Goal: Book appointment/travel/reservation

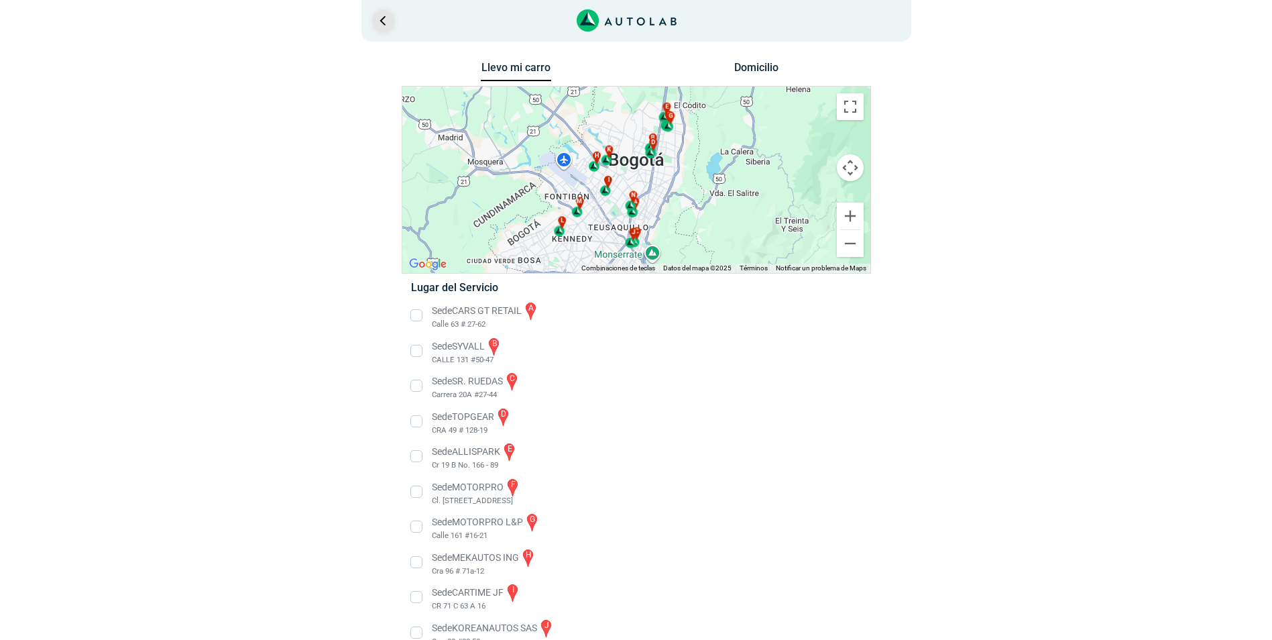
click at [381, 23] on link "Ir al paso anterior" at bounding box center [382, 20] width 21 height 21
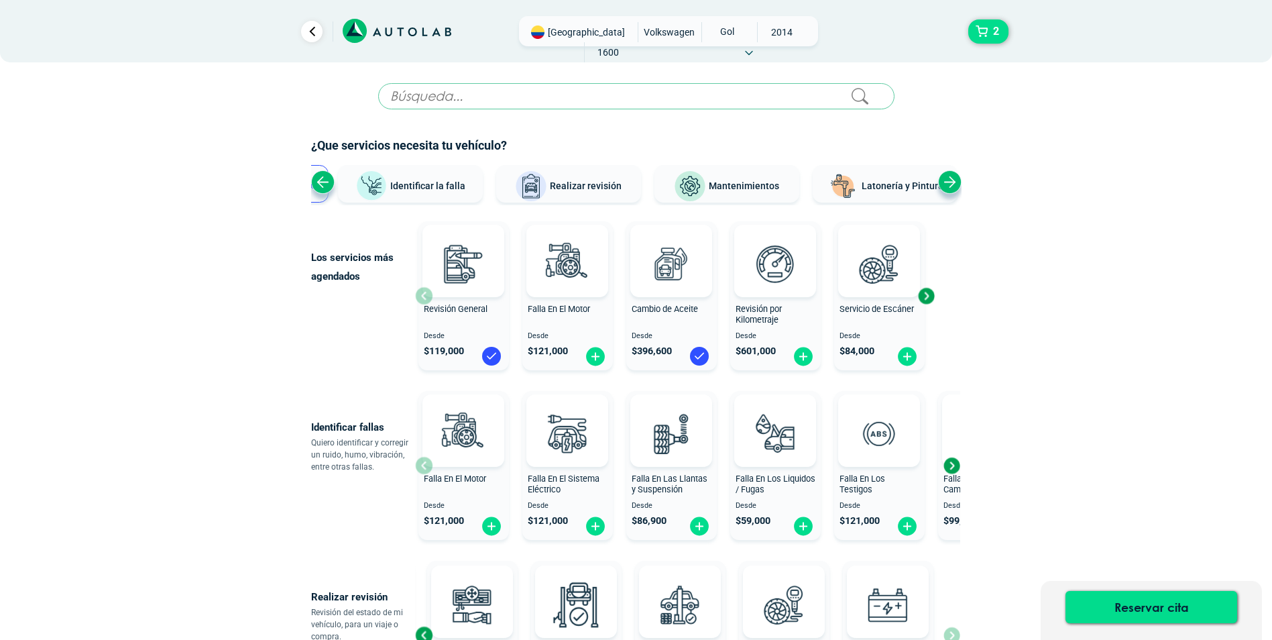
click at [319, 183] on div "Previous slide" at bounding box center [322, 181] width 23 height 23
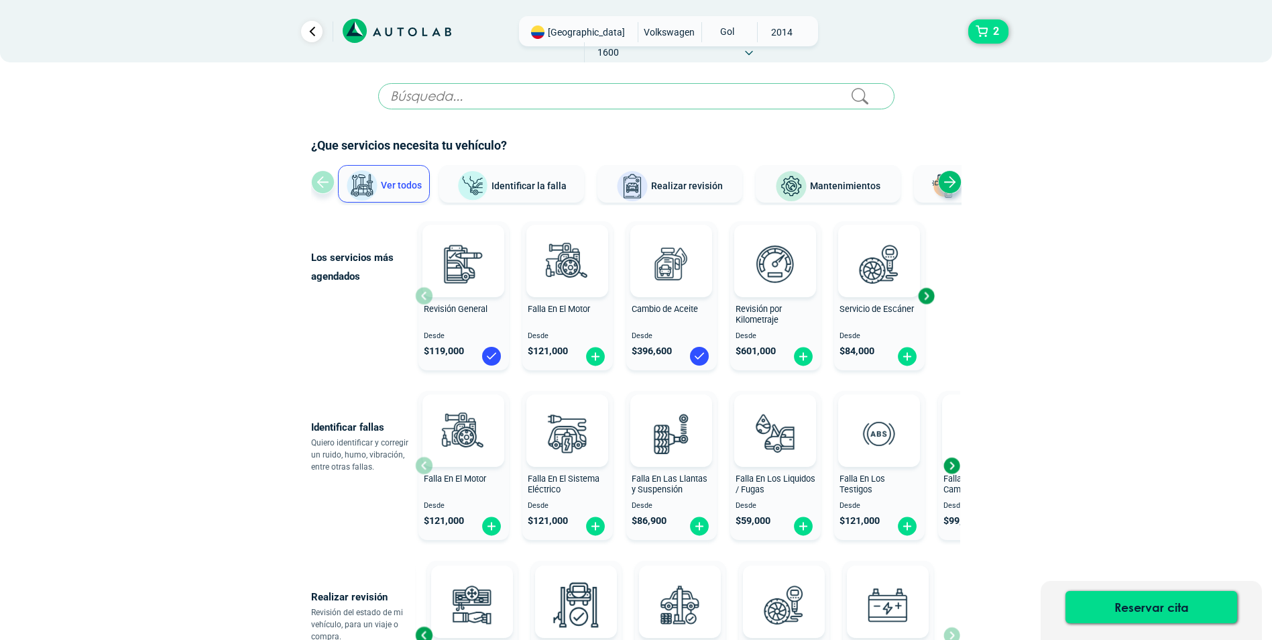
click at [863, 193] on button "Mantenimientos" at bounding box center [828, 184] width 145 height 38
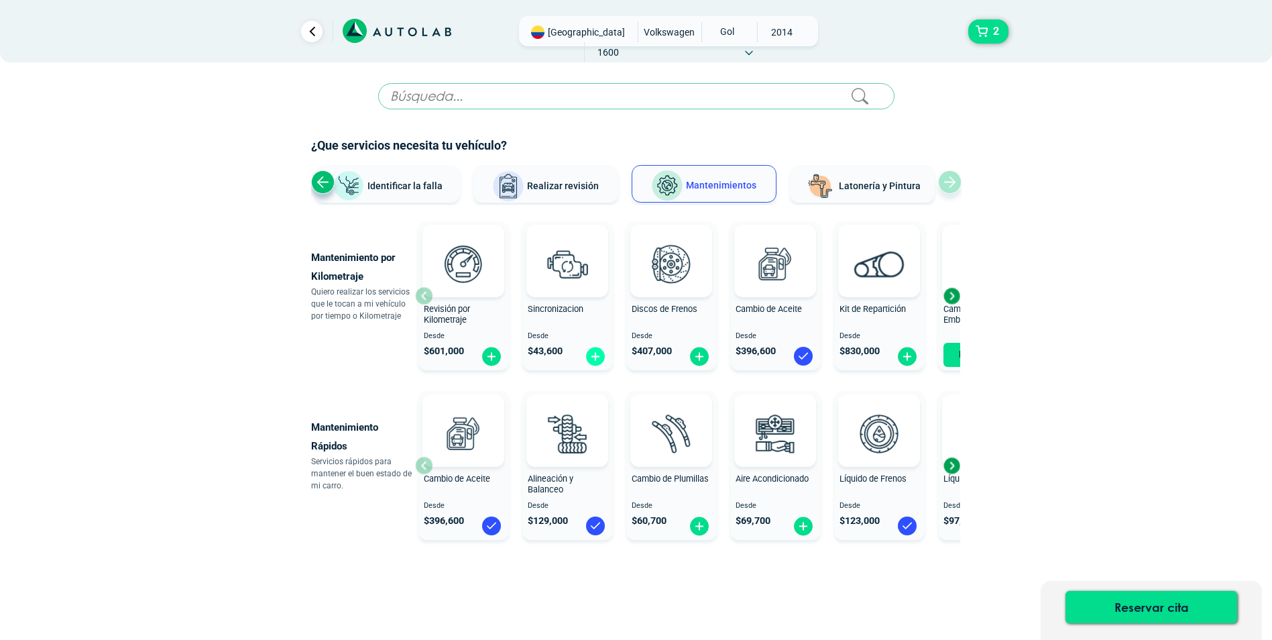
click at [595, 355] on img at bounding box center [595, 356] width 21 height 21
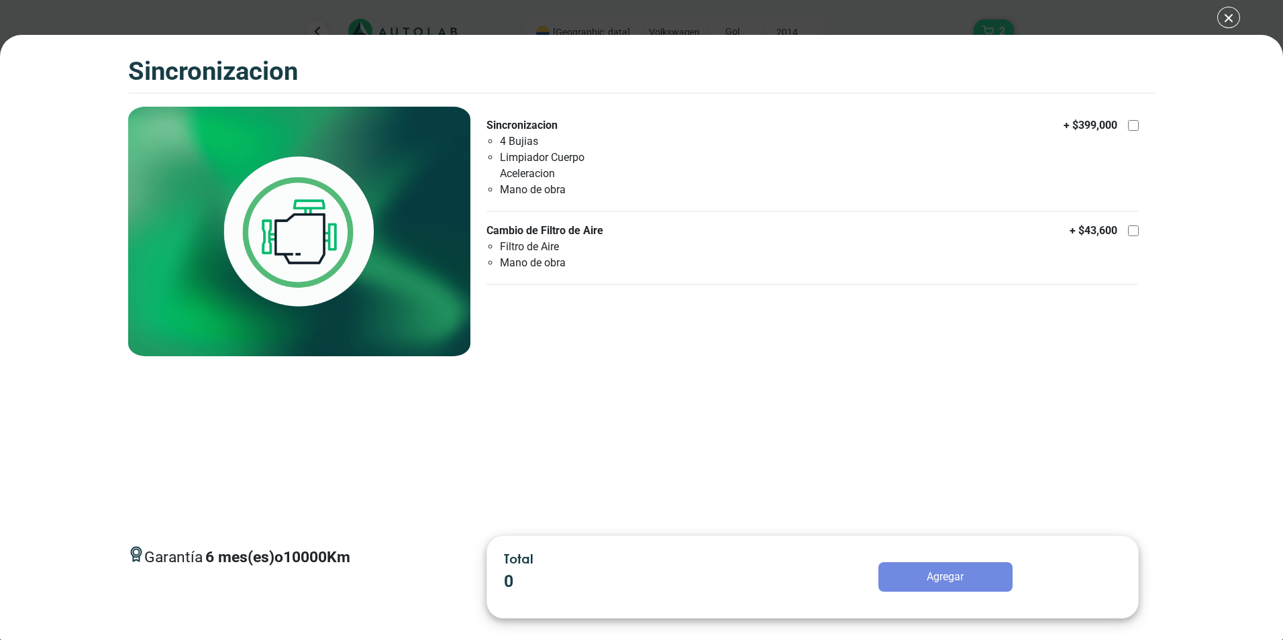
click at [845, 442] on div "Garantía 6 mes(es) o 10000 Km Sincronizacion 4 Bujias Limpiador Cuerpo Acelerac…" at bounding box center [812, 316] width 684 height 418
click at [1137, 125] on div at bounding box center [1133, 125] width 11 height 11
click at [1137, 125] on input "Sincronizacion 4 Bujias Limpiador Cuerpo Aceleracion Mano de obra + $ 399,000" at bounding box center [1133, 125] width 11 height 11
checkbox input "true"
click at [977, 574] on button "Agregar" at bounding box center [945, 577] width 134 height 30
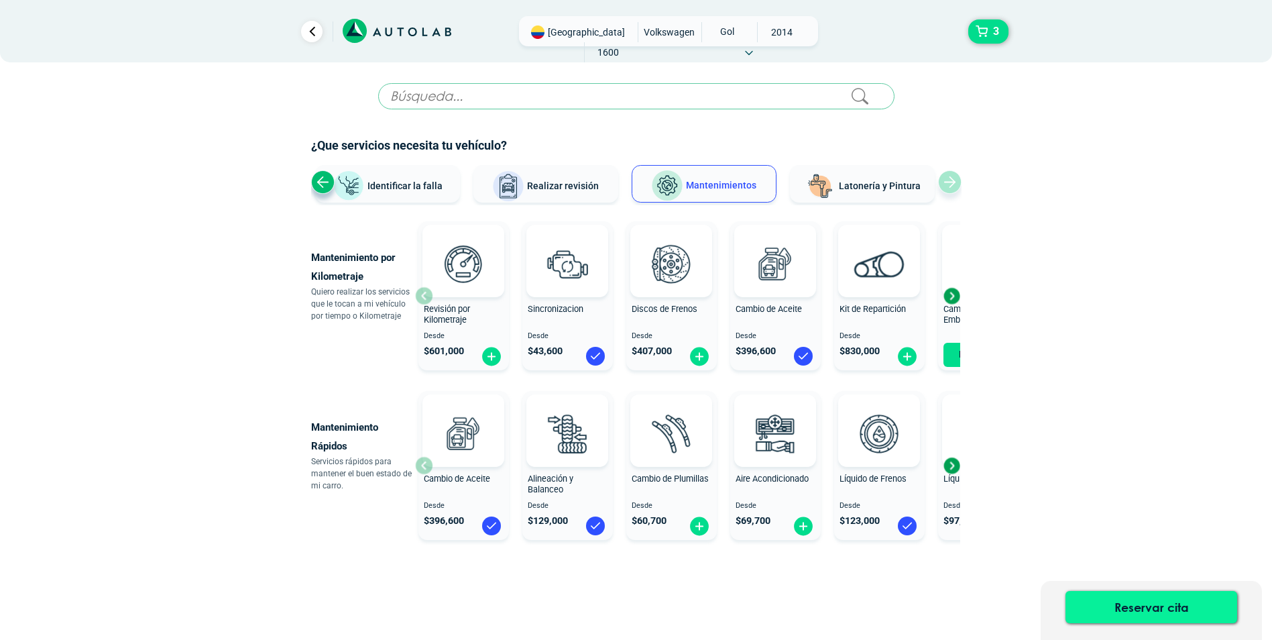
click at [1160, 610] on button "Reservar cita" at bounding box center [1152, 607] width 172 height 32
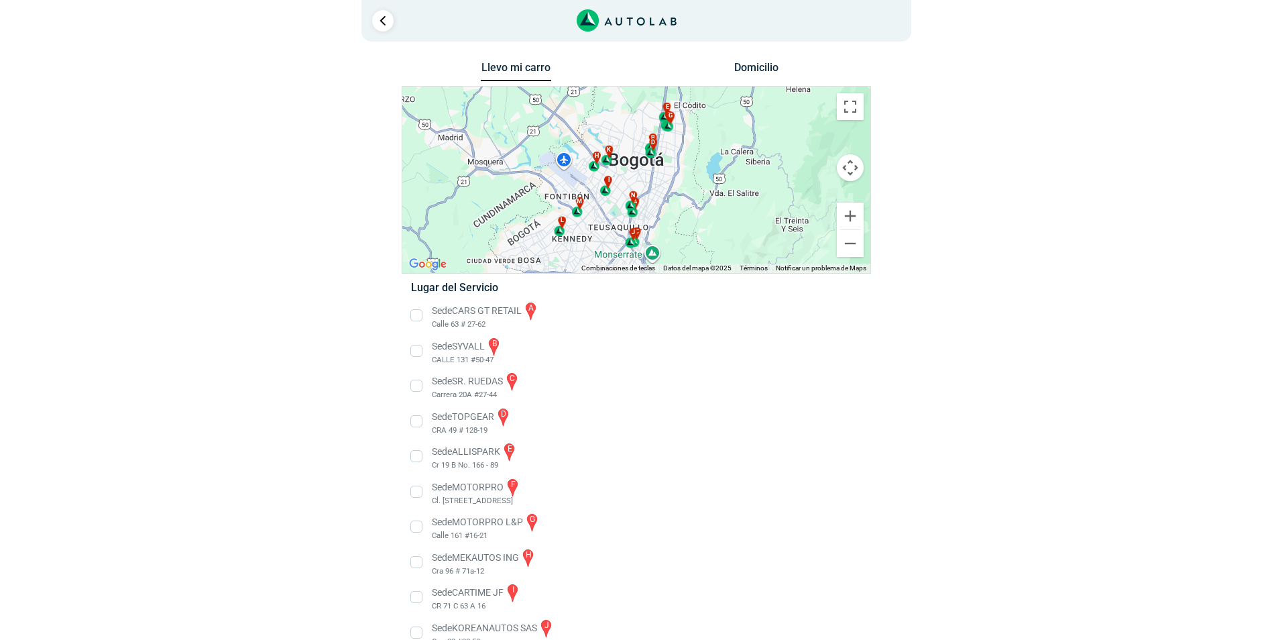
click at [372, 25] on div at bounding box center [382, 20] width 21 height 21
click at [381, 23] on link "Ir al paso anterior" at bounding box center [382, 20] width 21 height 21
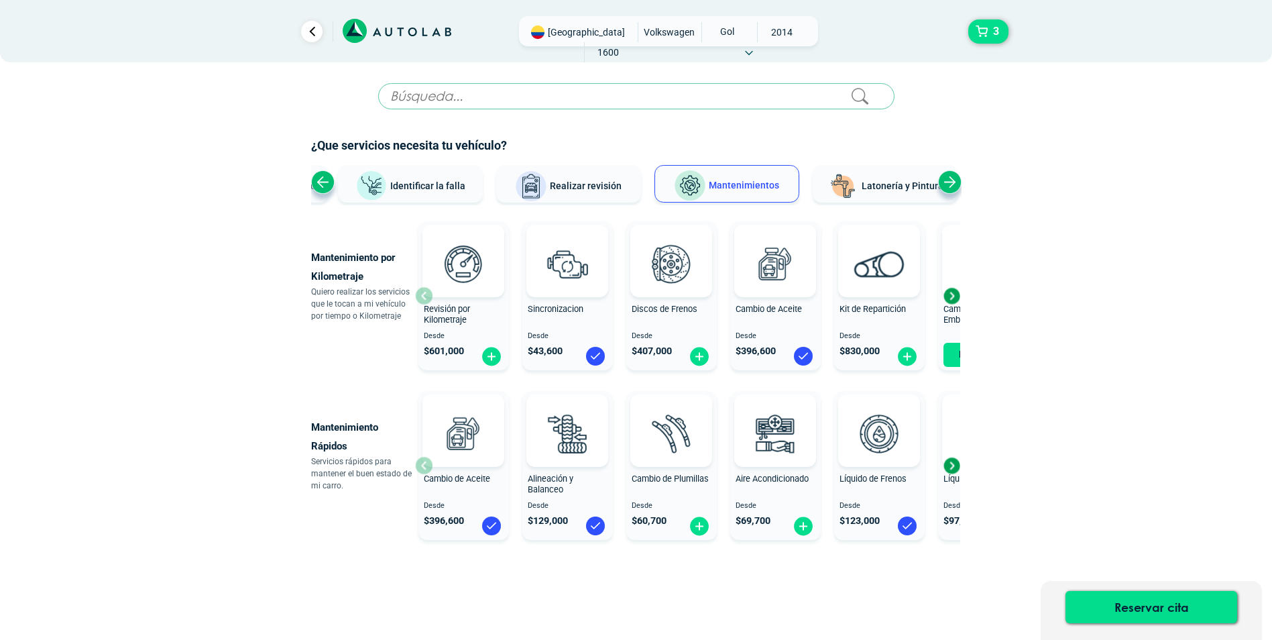
click at [952, 296] on div "Next slide" at bounding box center [952, 296] width 20 height 20
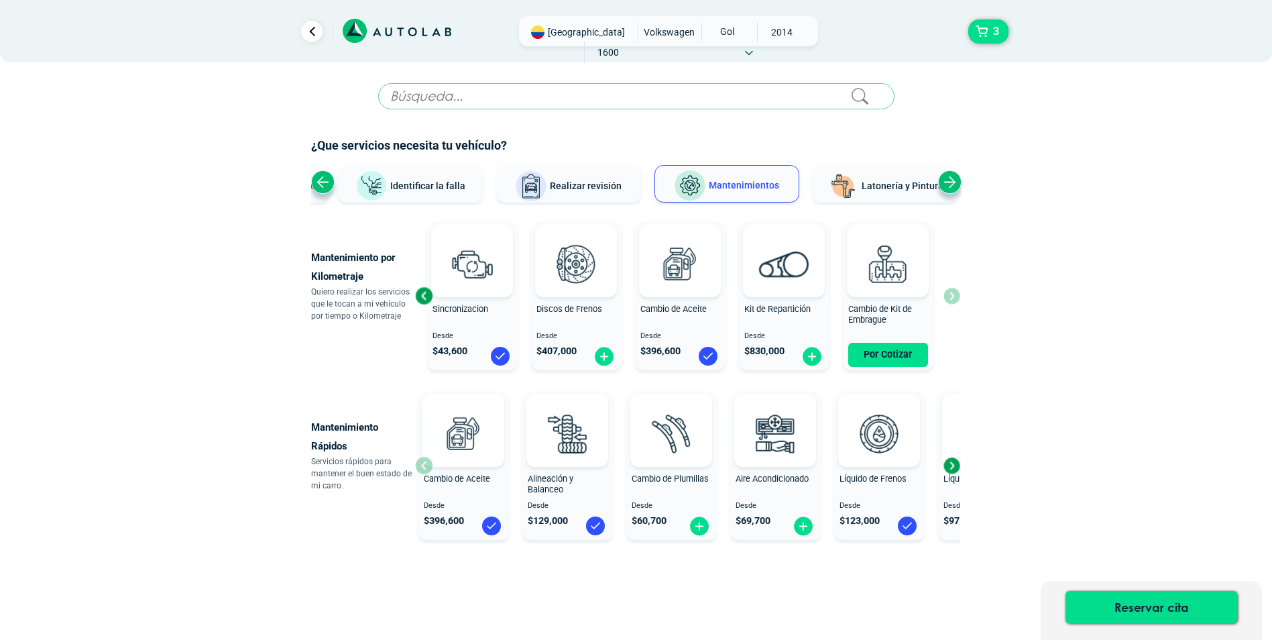
click at [952, 296] on div "Revisión por Kilometraje Desde $ 601,000 Sincronizacion Desde $ 43,600 Discos d…" at bounding box center [687, 296] width 545 height 160
click at [790, 325] on div "Kit de Repartición" at bounding box center [784, 317] width 91 height 27
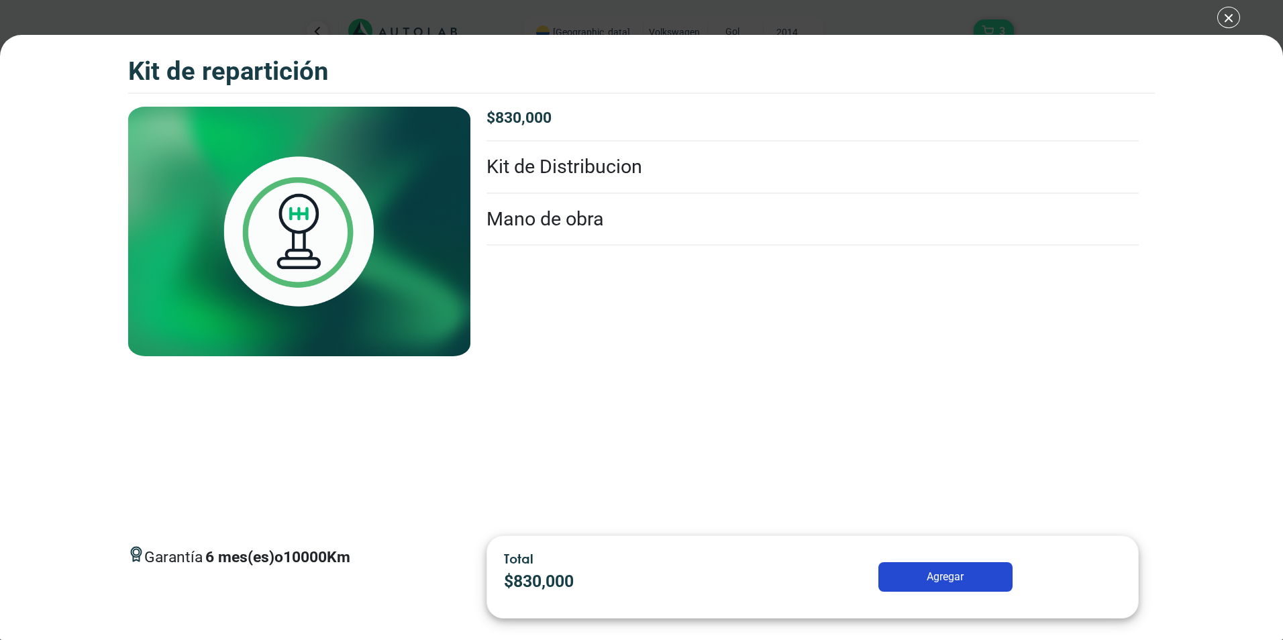
click at [570, 177] on li "Kit de Distribucion" at bounding box center [812, 168] width 652 height 52
click at [602, 223] on li "Mano de obra" at bounding box center [812, 220] width 652 height 52
click at [645, 164] on li "Kit de Distribucion" at bounding box center [812, 168] width 652 height 52
click at [644, 256] on div at bounding box center [812, 266] width 652 height 21
click at [652, 217] on li "Mano de obra" at bounding box center [812, 220] width 652 height 52
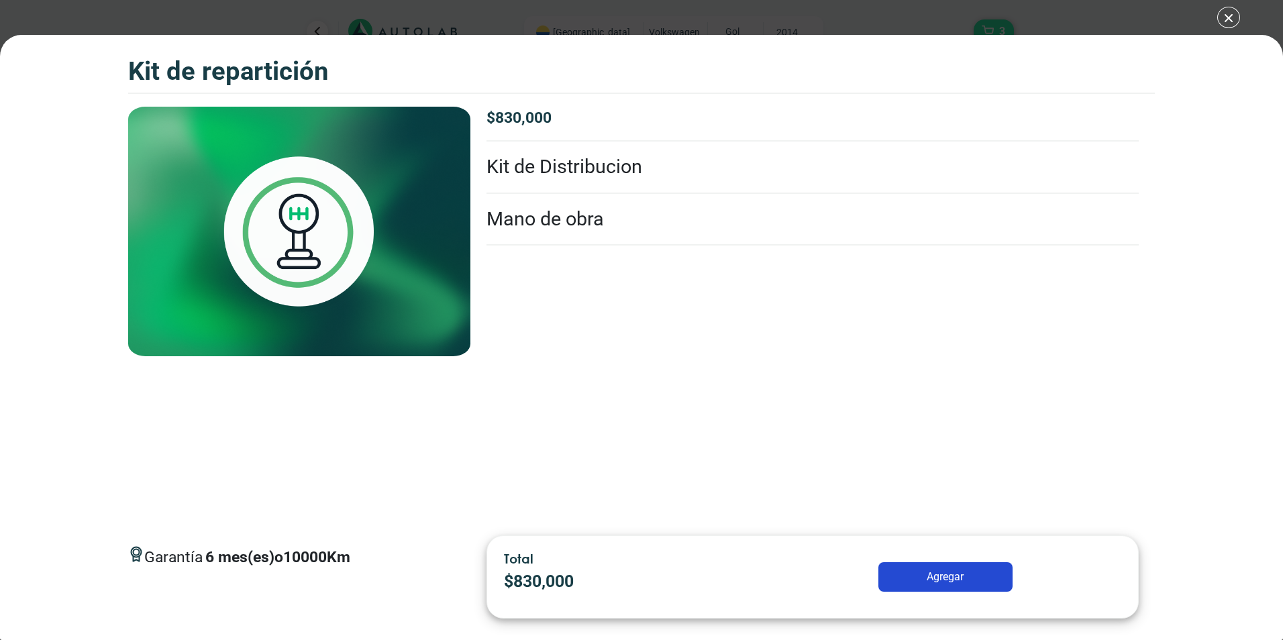
click at [1220, 20] on div "Kit de Repartición 5 Kit de Repartición 6" at bounding box center [641, 320] width 1283 height 640
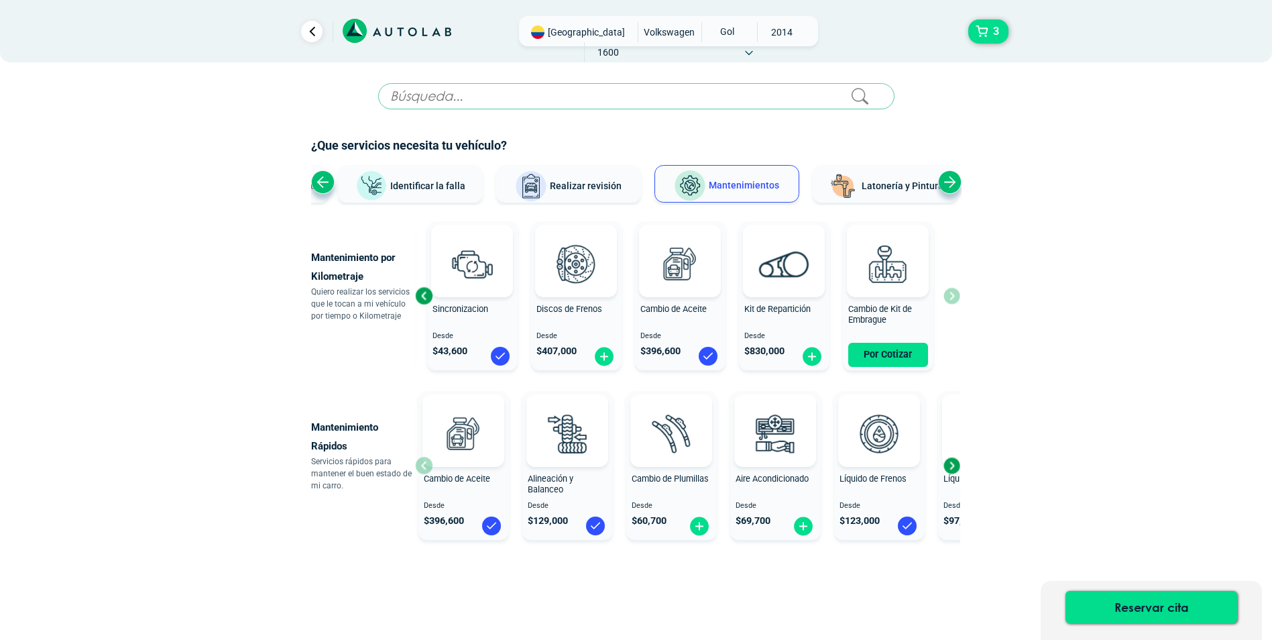
click at [422, 301] on div "Previous slide" at bounding box center [424, 296] width 20 height 20
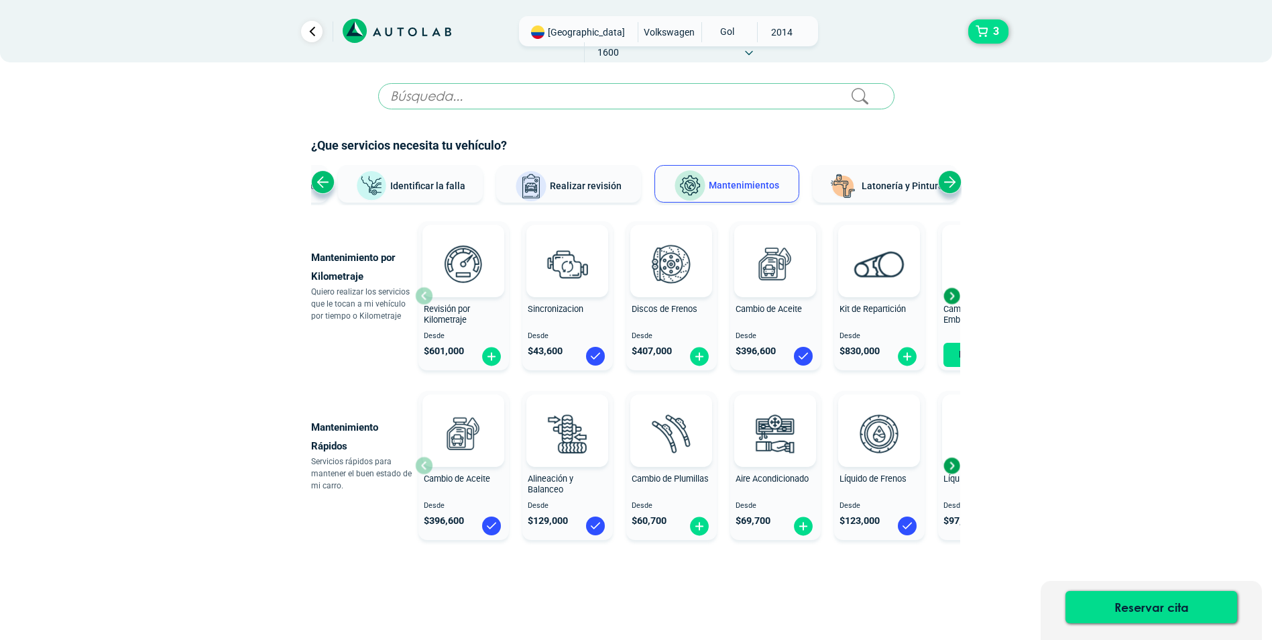
click at [422, 301] on div "Revisión por Kilometraje Desde $ 601,000" at bounding box center [464, 296] width 91 height 143
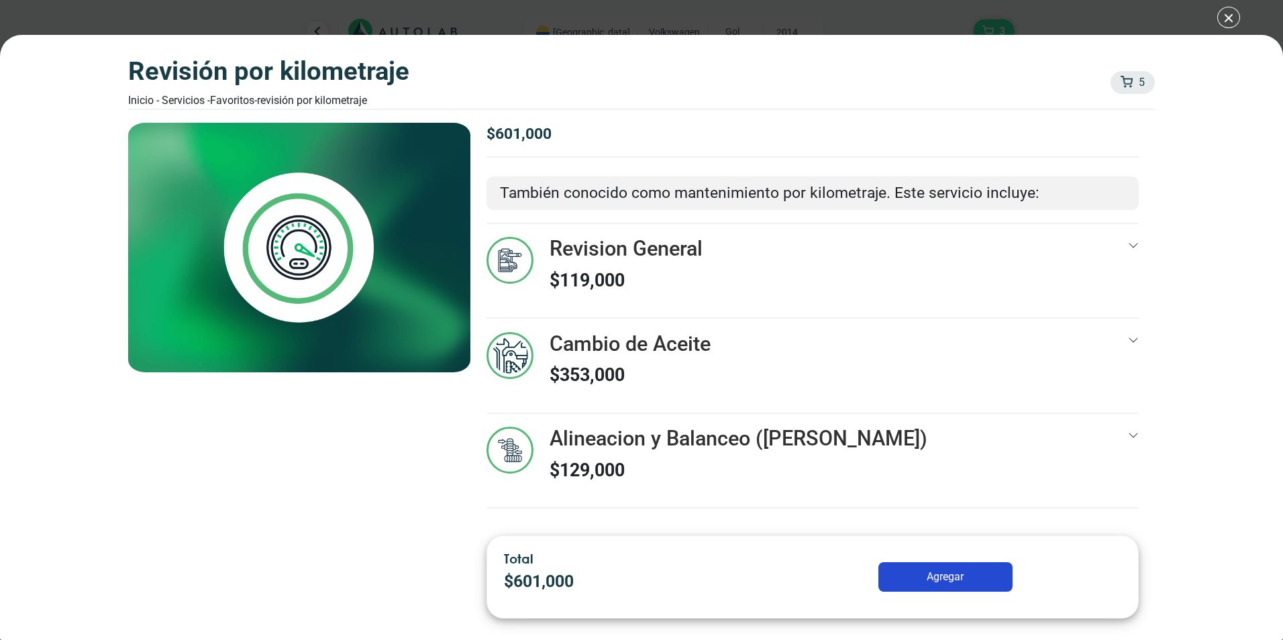
click at [1230, 18] on div "Revisión por Kilometraje Inicio - Servicios - Favoritos - Revisión por Kilometr…" at bounding box center [641, 320] width 1283 height 640
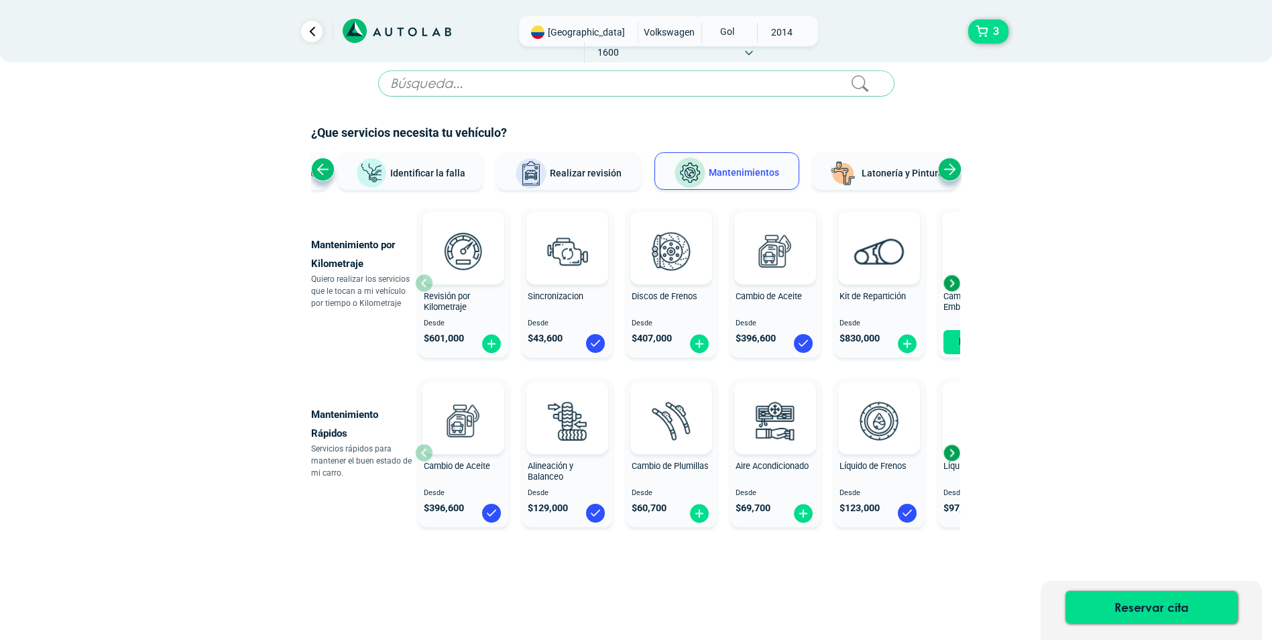
scroll to position [23, 0]
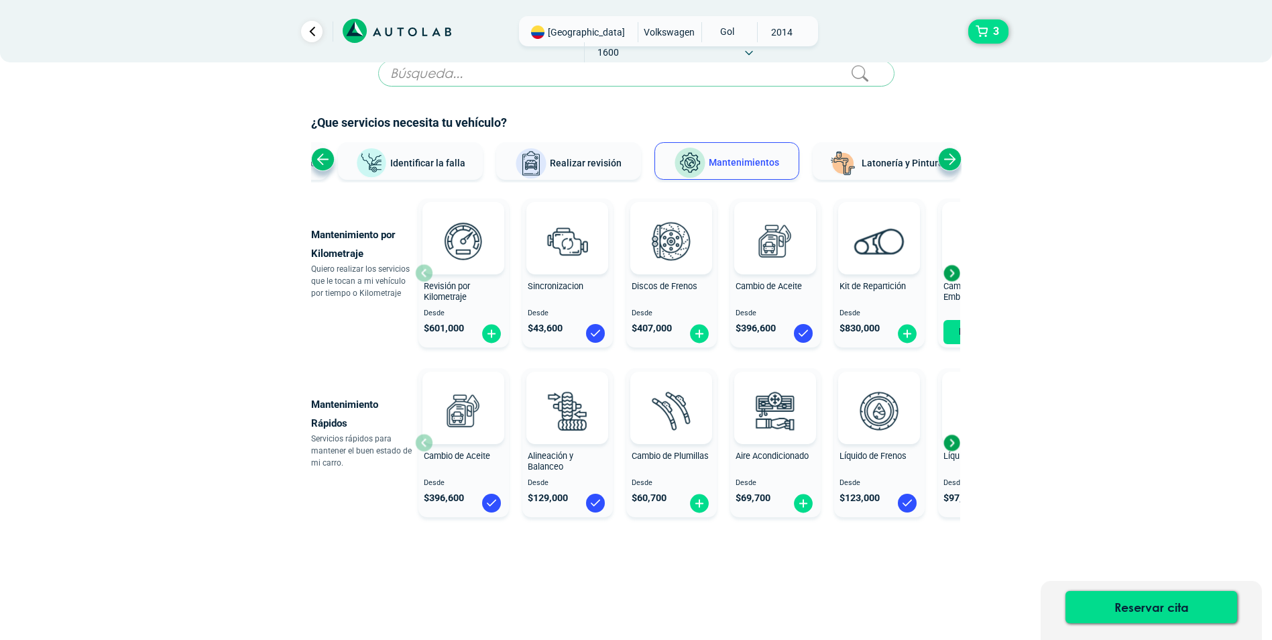
click at [557, 459] on span "Alineación y Balanceo" at bounding box center [551, 461] width 46 height 21
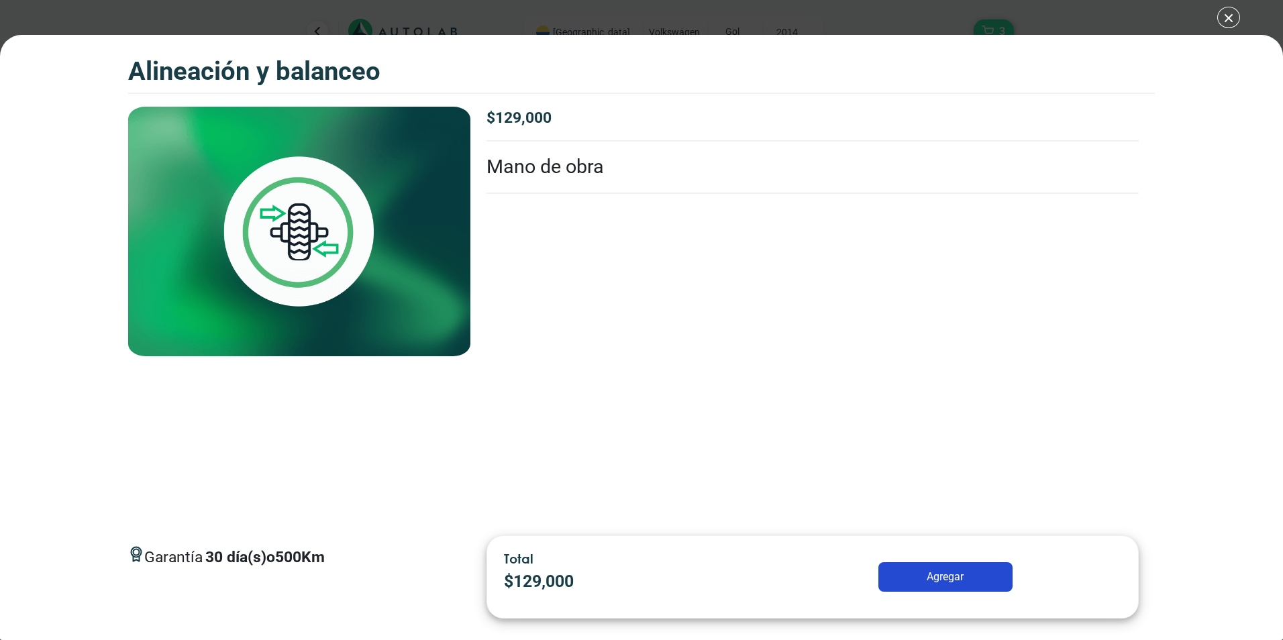
click at [946, 578] on button "Agregar" at bounding box center [945, 577] width 134 height 30
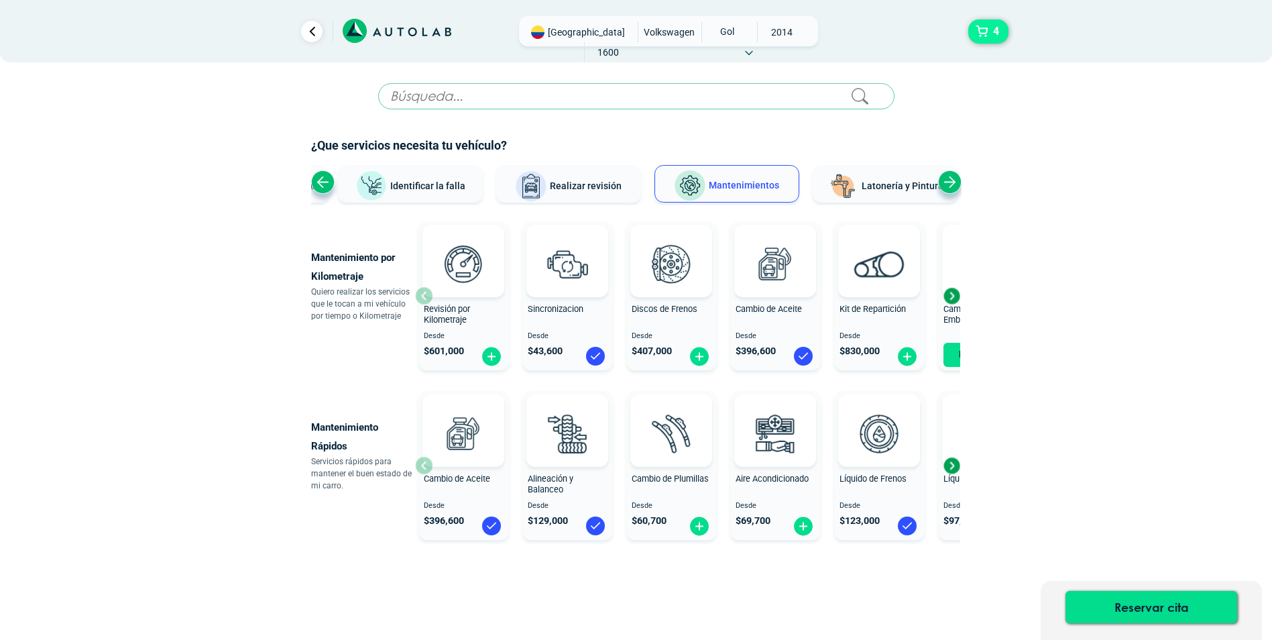
click at [982, 26] on button "4" at bounding box center [989, 31] width 40 height 24
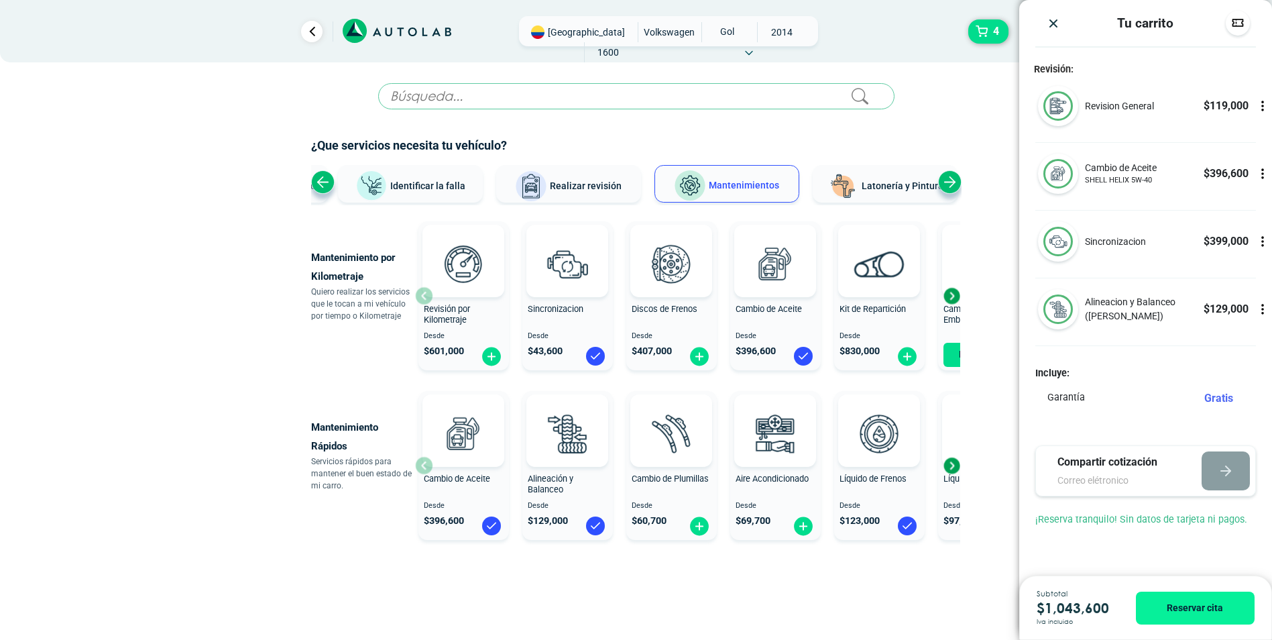
click at [1052, 25] on img "Close" at bounding box center [1053, 23] width 13 height 13
